Goal: Transaction & Acquisition: Purchase product/service

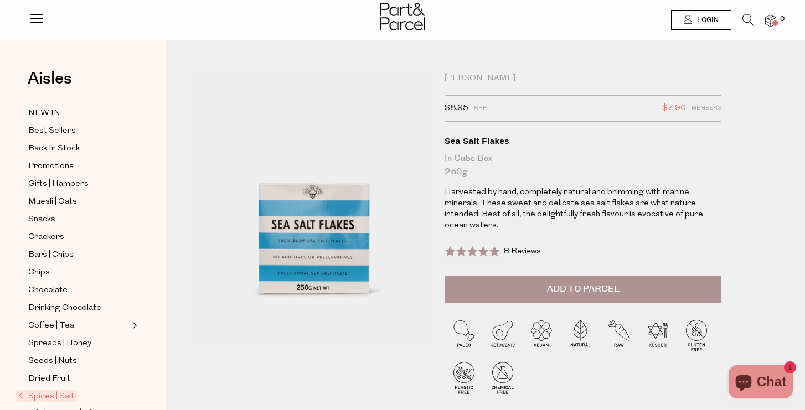
click at [768, 24] on img at bounding box center [770, 21] width 11 height 13
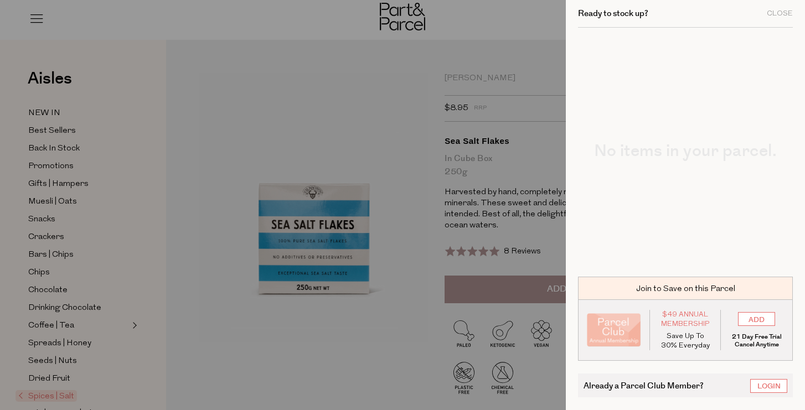
click at [370, 108] on div at bounding box center [402, 205] width 805 height 410
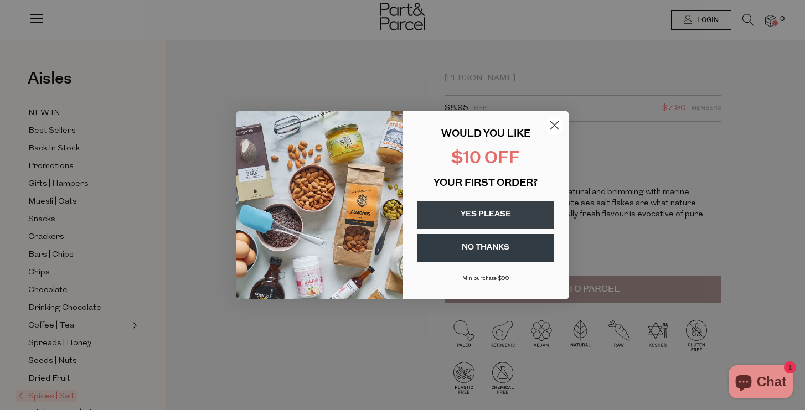
click at [513, 218] on button "YES PLEASE" at bounding box center [485, 215] width 137 height 28
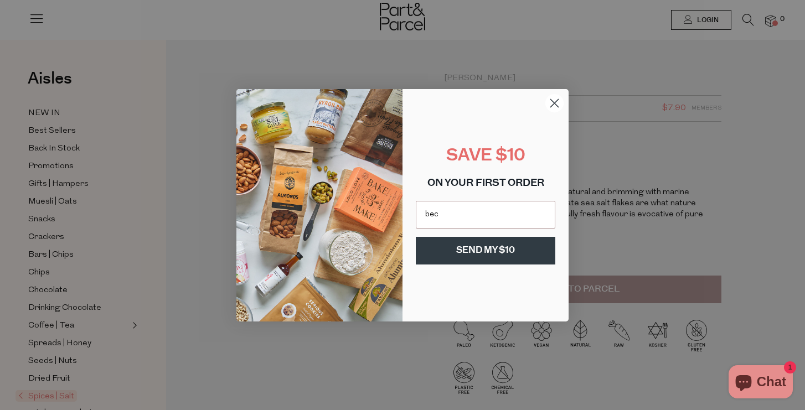
type input "[EMAIL_ADDRESS][DOMAIN_NAME]"
click at [515, 253] on button "SEND MY $10" at bounding box center [486, 251] width 140 height 28
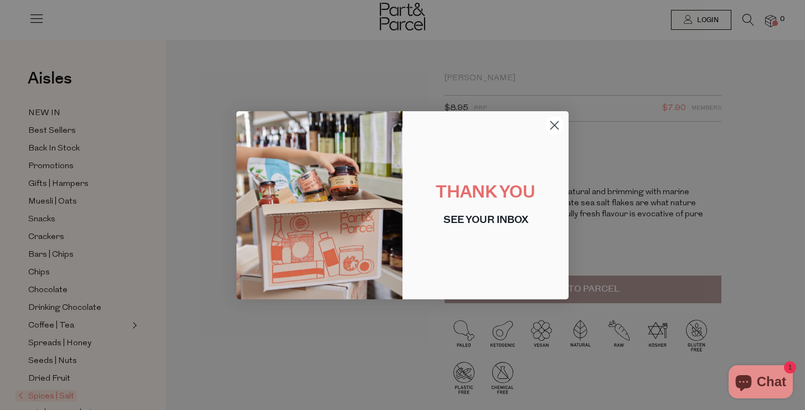
click at [551, 116] on circle "Close dialog" at bounding box center [554, 125] width 18 height 18
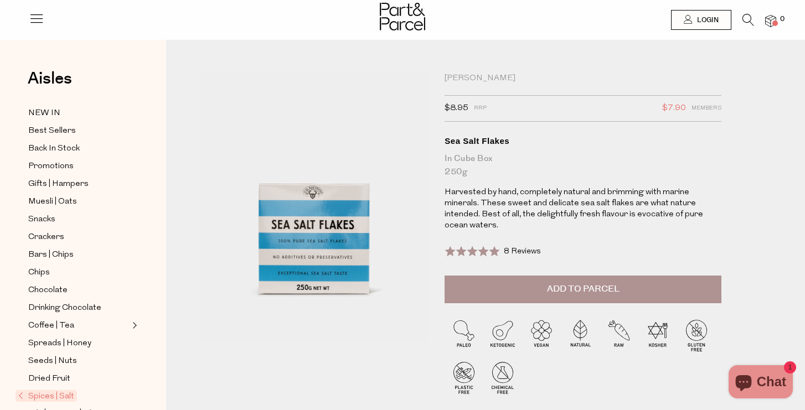
click at [578, 283] on span "Add to Parcel" at bounding box center [583, 289] width 73 height 13
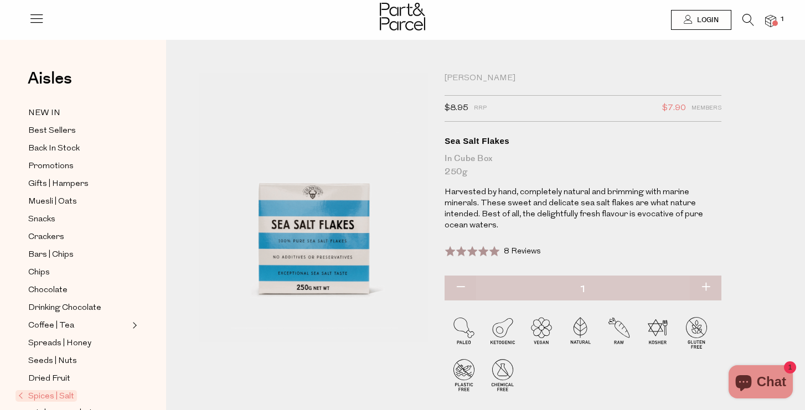
click at [704, 276] on button "button" at bounding box center [706, 288] width 32 height 24
type input "2"
